Goal: Information Seeking & Learning: Learn about a topic

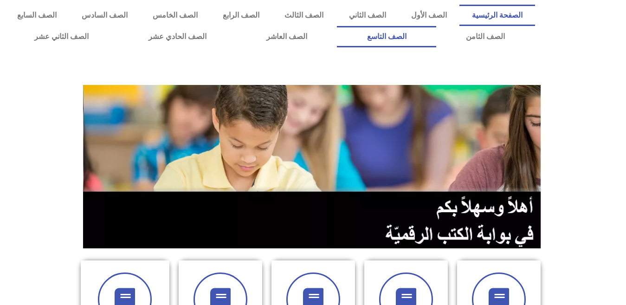
click at [337, 26] on link "الصف التاسع" at bounding box center [386, 36] width 99 height 21
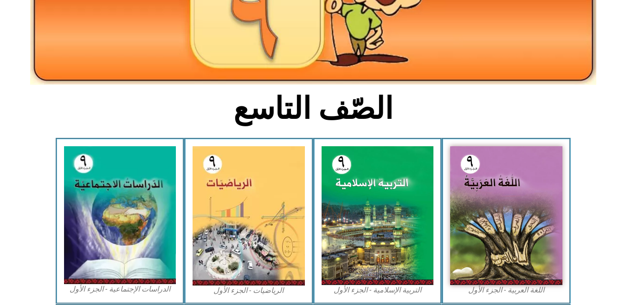
scroll to position [184, 0]
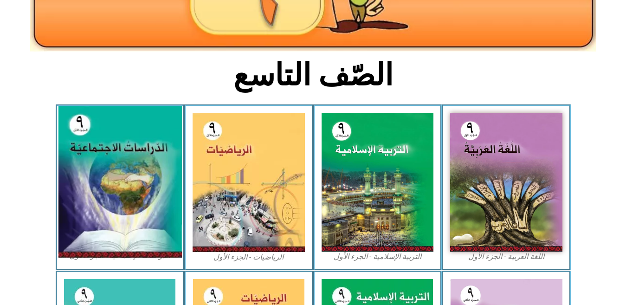
click at [110, 170] on img at bounding box center [119, 182] width 123 height 152
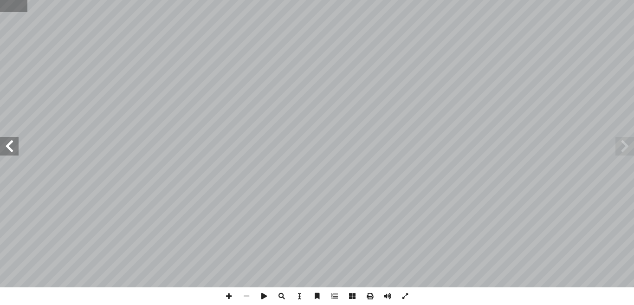
click at [17, 5] on input "text" at bounding box center [13, 6] width 27 height 12
type input "**"
click at [233, 294] on span at bounding box center [229, 296] width 18 height 18
click at [248, 296] on span at bounding box center [246, 296] width 18 height 18
